Goal: Find specific page/section: Find specific page/section

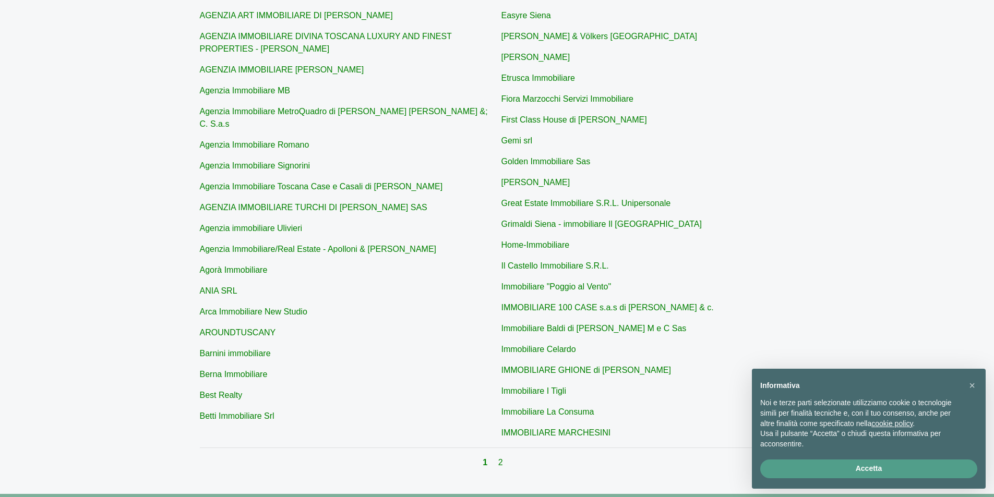
scroll to position [261, 0]
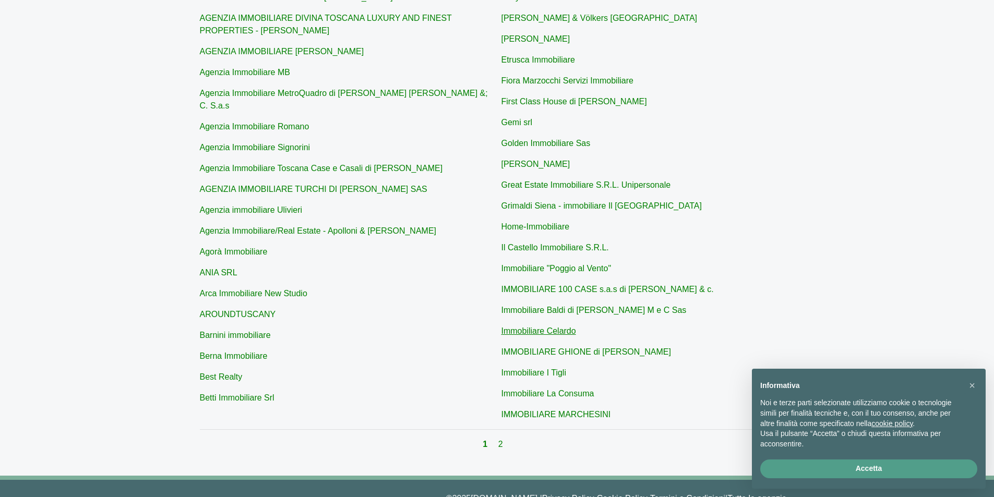
click at [553, 327] on link "Immobiliare Celardo" at bounding box center [538, 331] width 75 height 9
type input "Immobiliare Celardo"
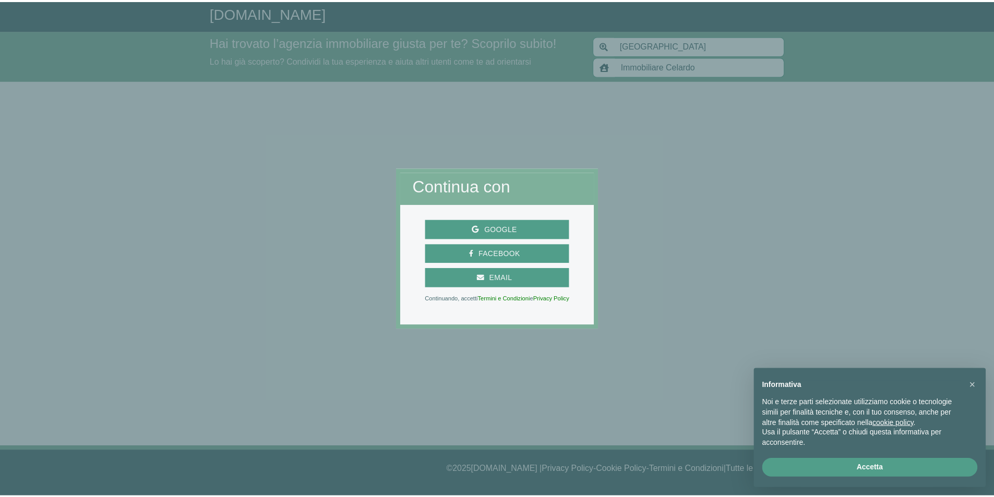
scroll to position [261, 0]
